Goal: Task Accomplishment & Management: Use online tool/utility

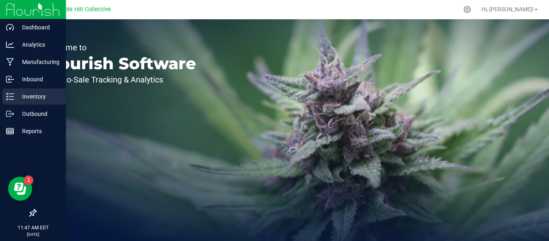
click at [24, 99] on p "Inventory" at bounding box center [38, 97] width 48 height 10
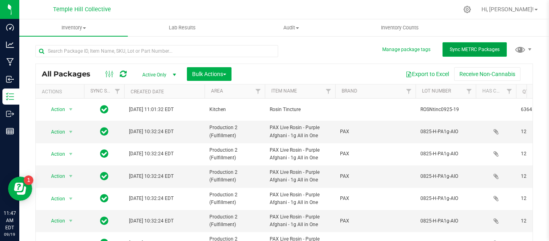
click at [481, 51] on span "Sync METRC Packages" at bounding box center [474, 50] width 50 height 6
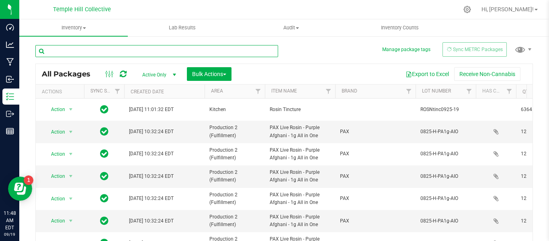
click at [175, 51] on input "text" at bounding box center [156, 51] width 243 height 12
type input "ip0925"
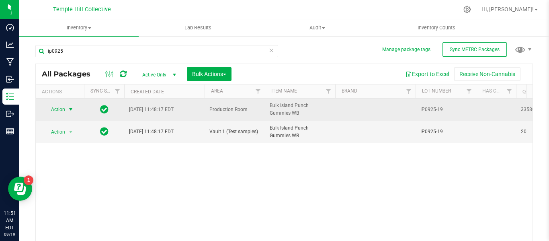
click at [70, 106] on span "select" at bounding box center [70, 109] width 6 height 6
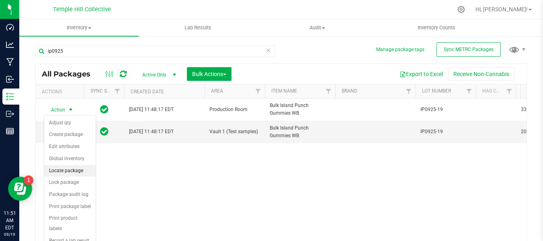
click at [75, 172] on li "Locate package" at bounding box center [69, 171] width 51 height 12
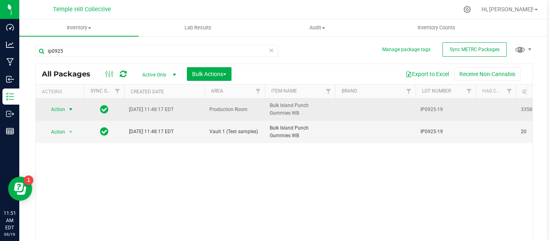
click at [70, 110] on span "select" at bounding box center [70, 109] width 6 height 6
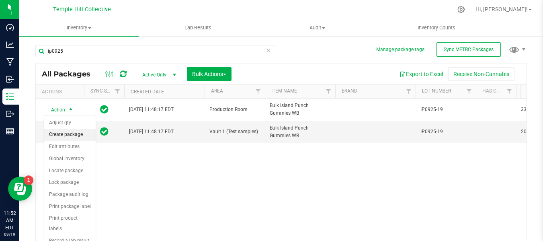
click at [68, 133] on li "Create package" at bounding box center [69, 134] width 51 height 12
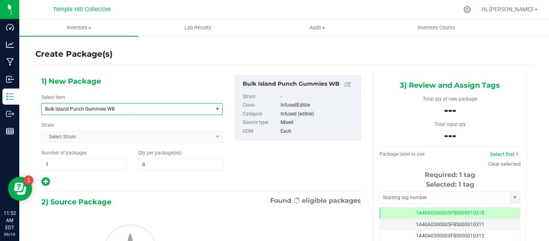
click at [122, 110] on span "Bulk Island Punch Gummies WB" at bounding box center [123, 109] width 157 height 6
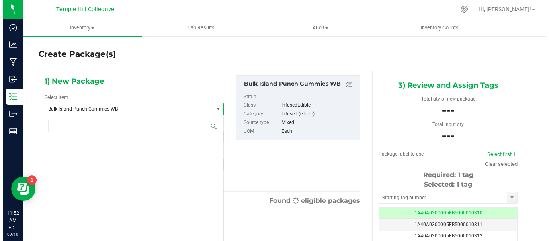
scroll to position [3542, 0]
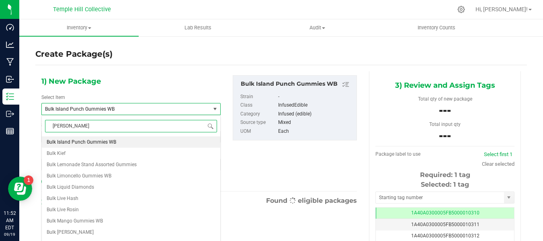
type input "gummy"
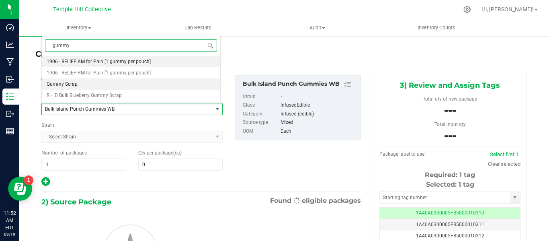
click at [89, 83] on li "Gummy Scrap" at bounding box center [131, 83] width 178 height 11
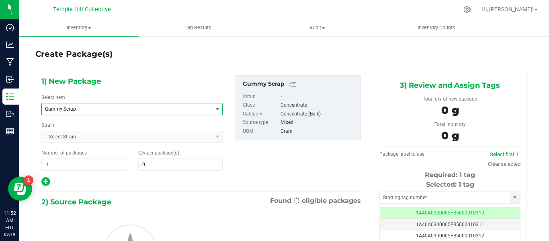
type input "0.0000"
click at [169, 162] on input "0.0000" at bounding box center [181, 164] width 84 height 11
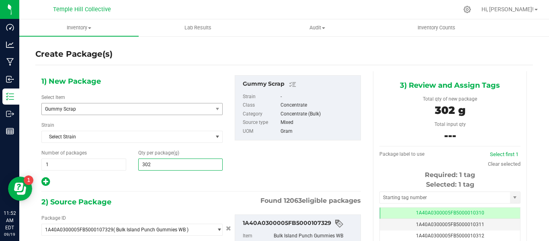
type input "3020"
type input "3,020.0000"
click at [185, 198] on div "2) Source Package Found 12063 eligible packages" at bounding box center [200, 202] width 319 height 12
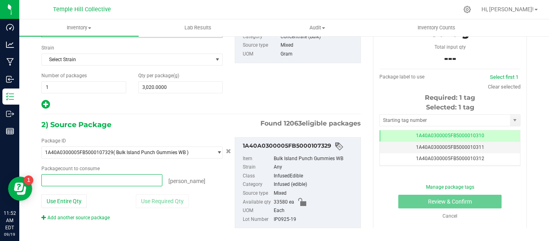
click at [143, 178] on span at bounding box center [101, 180] width 121 height 12
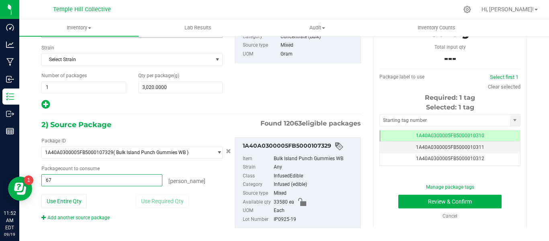
type input "672"
type input "672 ea"
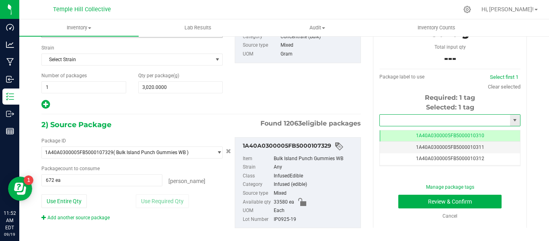
click at [459, 120] on input "text" at bounding box center [444, 119] width 130 height 11
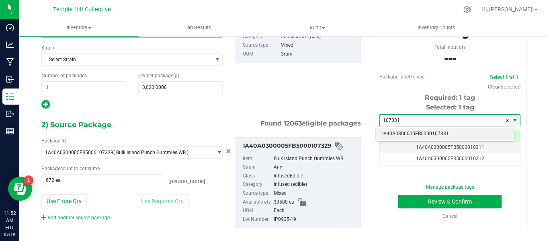
click at [449, 134] on li "1A40A0300005FB5000107331" at bounding box center [444, 134] width 138 height 12
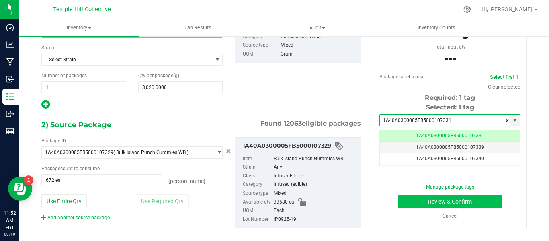
type input "1A40A0300005FB5000107331"
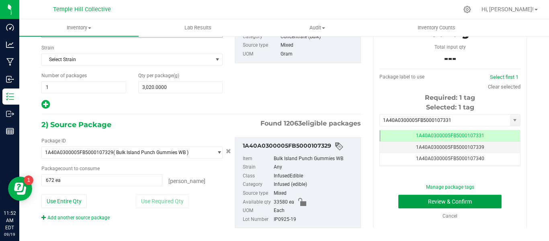
click at [459, 200] on button "Review & Confirm" at bounding box center [449, 201] width 103 height 14
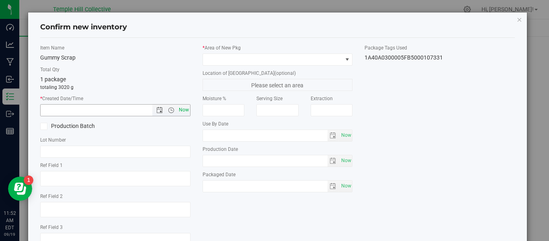
click at [184, 110] on span "Now" at bounding box center [184, 110] width 14 height 12
type input "9/19/2025 11:52 AM"
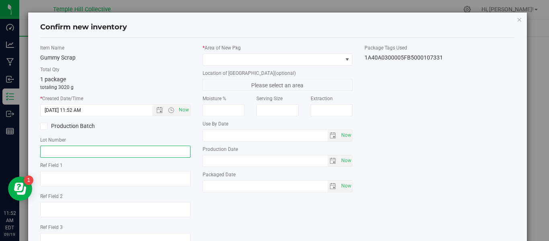
click at [141, 150] on input "text" at bounding box center [115, 151] width 150 height 12
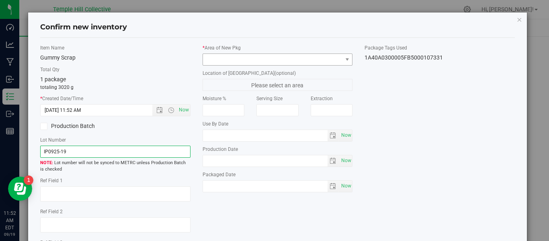
type input "IP0925-19"
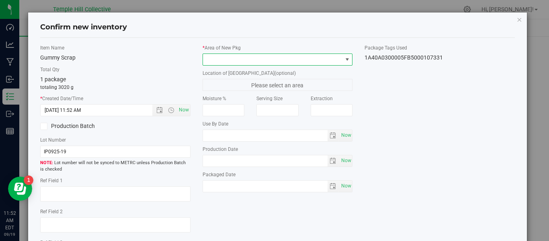
click at [303, 59] on span at bounding box center [272, 59] width 139 height 11
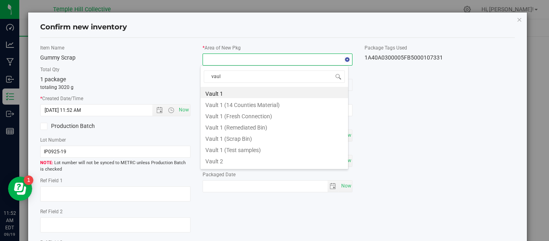
type input "vault"
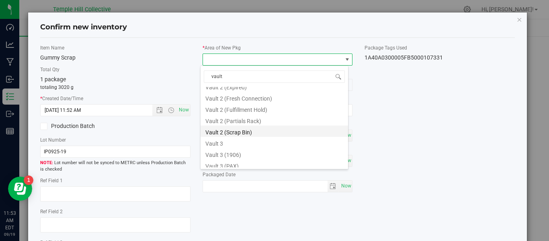
click at [260, 133] on li "Vault 2 (Scrap Bin)" at bounding box center [273, 130] width 147 height 11
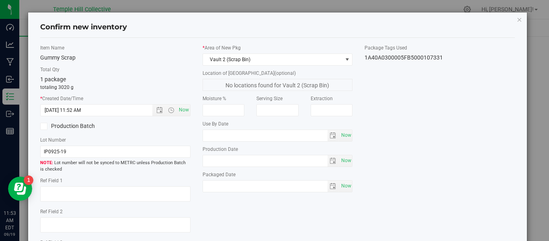
click at [420, 145] on div "Item Name Gummy Scrap Total Qty 1 package totaling 3020 g * Created Date/Time 9…" at bounding box center [277, 156] width 486 height 225
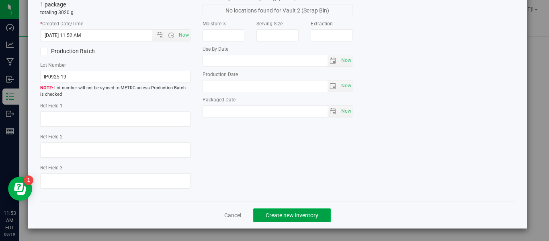
click at [306, 218] on button "Create new inventory" at bounding box center [292, 215] width 78 height 14
